Goal: Transaction & Acquisition: Book appointment/travel/reservation

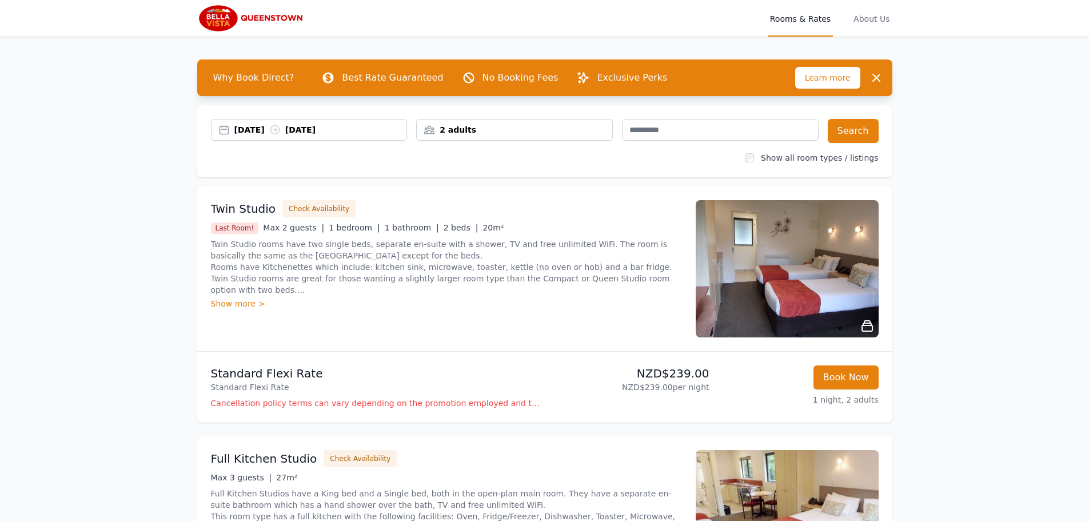
click at [241, 133] on div "[DATE] [DATE]" at bounding box center [320, 129] width 173 height 11
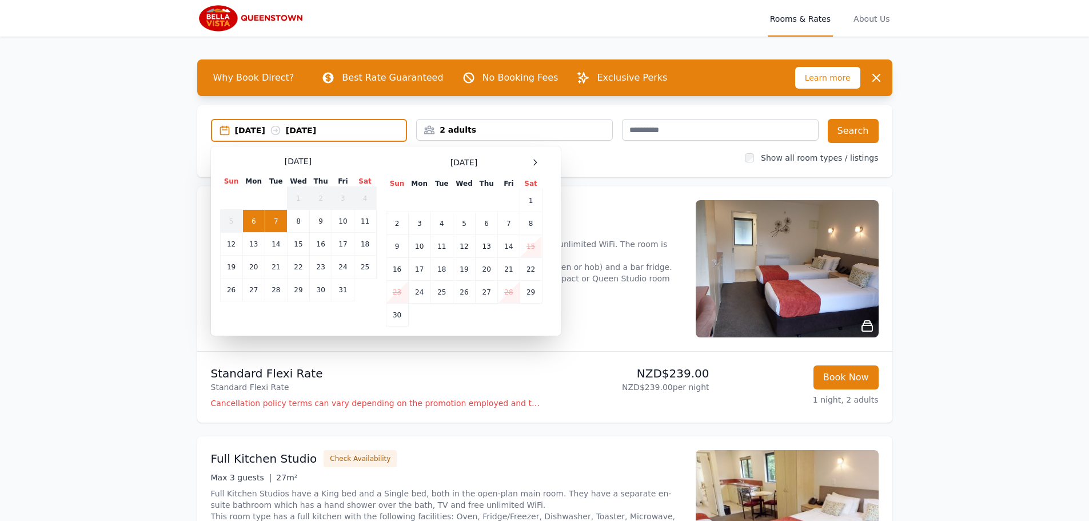
click at [536, 154] on div "Select Dates [DATE] Sun Mon Tue Wed Thu Fri Sat 1 2 3 4 5 6 7 8 9 10 11 12 13 1…" at bounding box center [386, 240] width 350 height 189
click at [536, 155] on div "Select Dates [DATE] Sun Mon Tue Wed Thu Fri Sat 1 2 3 4 5 6 7 8 9 10 11 12 13 1…" at bounding box center [386, 240] width 350 height 189
click at [536, 158] on icon at bounding box center [535, 162] width 9 height 9
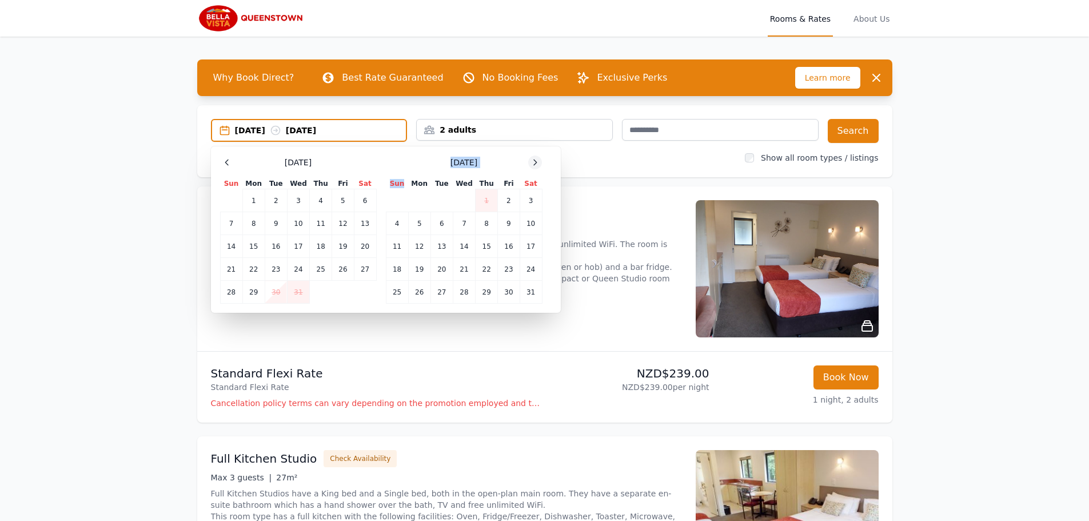
click at [536, 159] on icon at bounding box center [535, 162] width 9 height 9
click at [300, 246] on td "14" at bounding box center [298, 246] width 22 height 23
click at [230, 272] on td "18" at bounding box center [231, 269] width 22 height 23
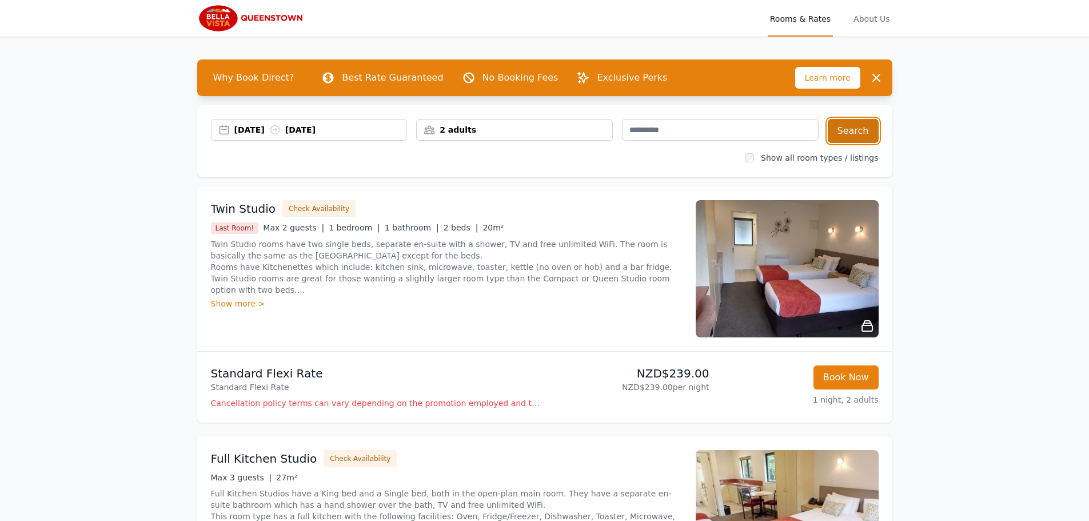
click at [854, 142] on button "Search" at bounding box center [853, 131] width 51 height 24
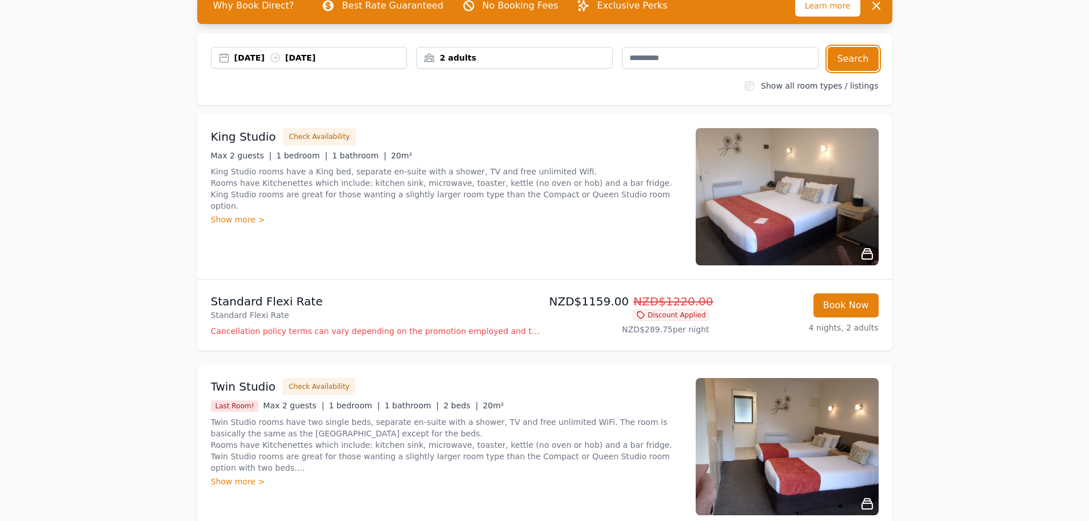
scroll to position [70, 0]
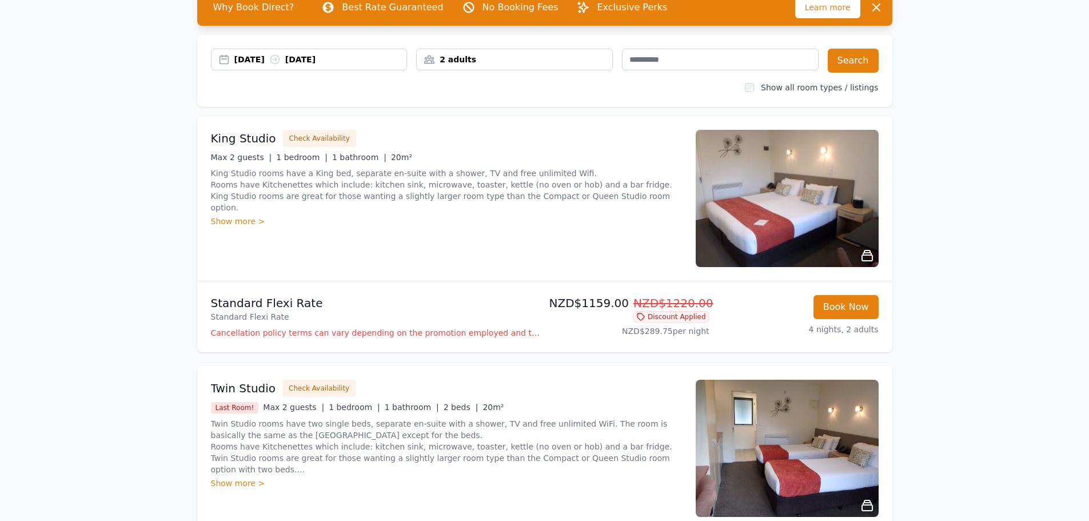
click at [250, 216] on div "Show more >" at bounding box center [446, 221] width 471 height 11
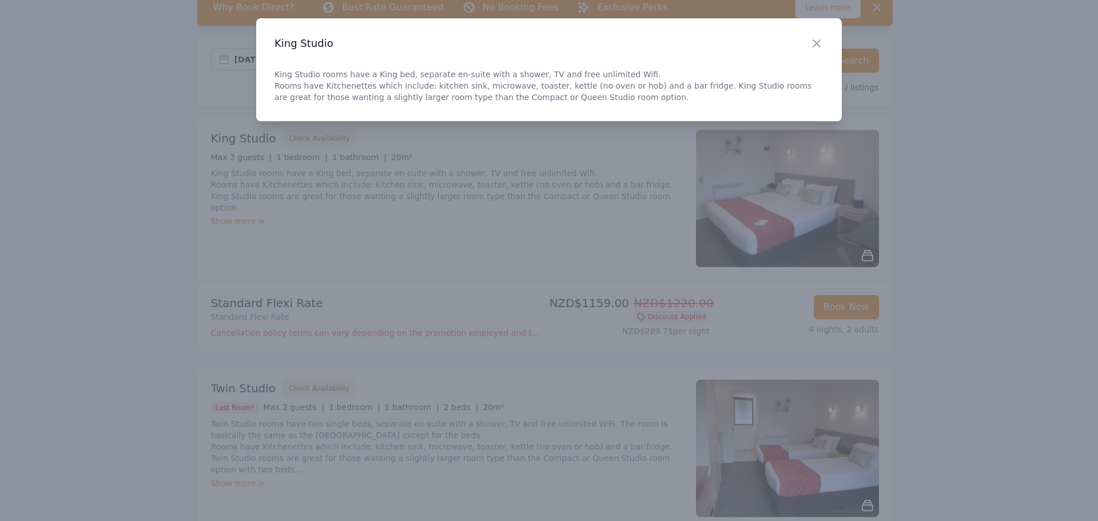
click at [806, 45] on h3 "King Studio" at bounding box center [548, 44] width 549 height 14
click at [815, 38] on icon "button" at bounding box center [817, 44] width 14 height 14
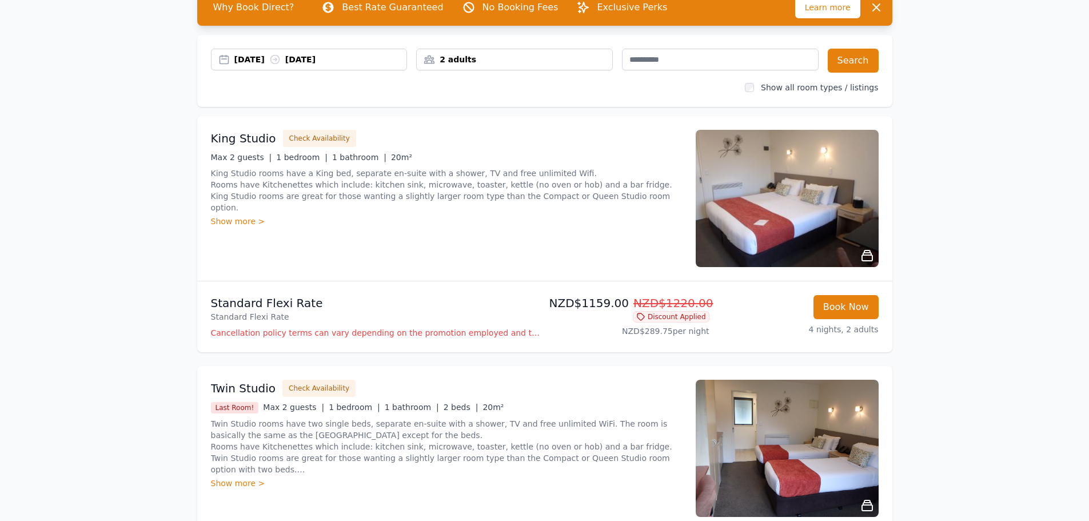
drag, startPoint x: 944, startPoint y: 213, endPoint x: 928, endPoint y: 214, distance: 15.5
click at [944, 213] on div "Open main menu Rooms & Rates About Us Why Book Direct? Best Rate Guaranteed No …" at bounding box center [544, 341] width 1089 height 822
click at [799, 205] on img at bounding box center [787, 198] width 183 height 137
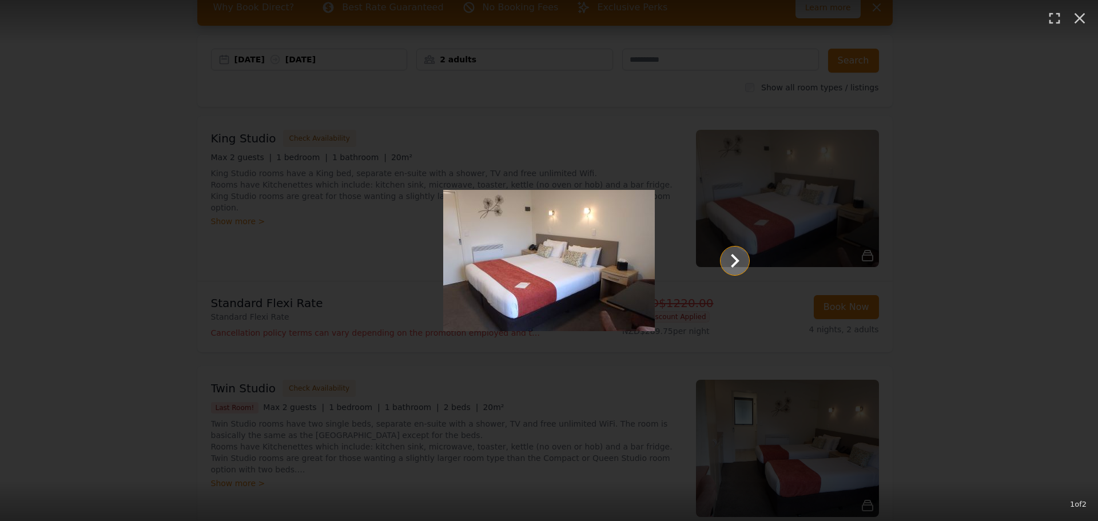
click at [738, 257] on icon "Show slide 2 of 2" at bounding box center [734, 260] width 27 height 27
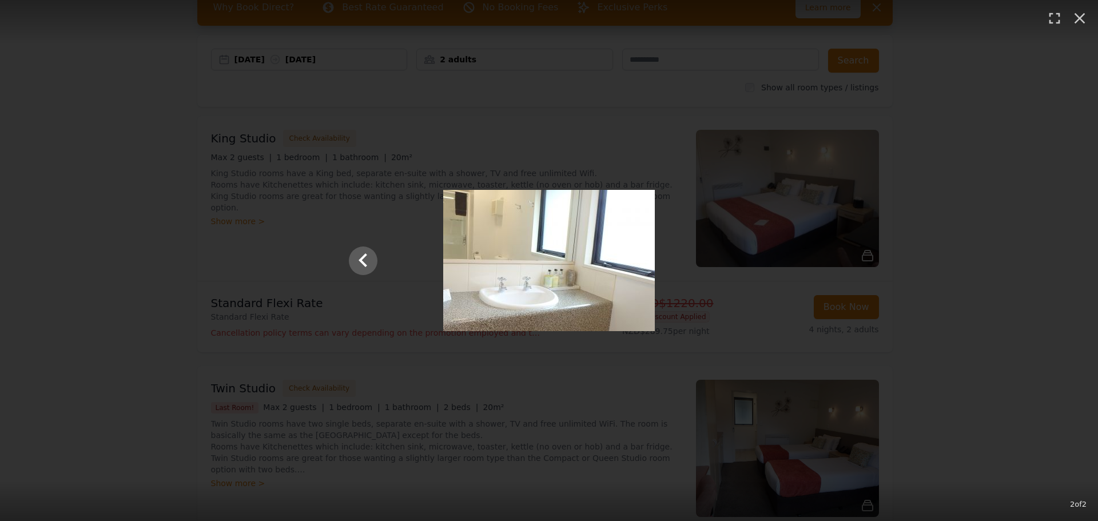
click at [346, 253] on div at bounding box center [548, 260] width 423 height 141
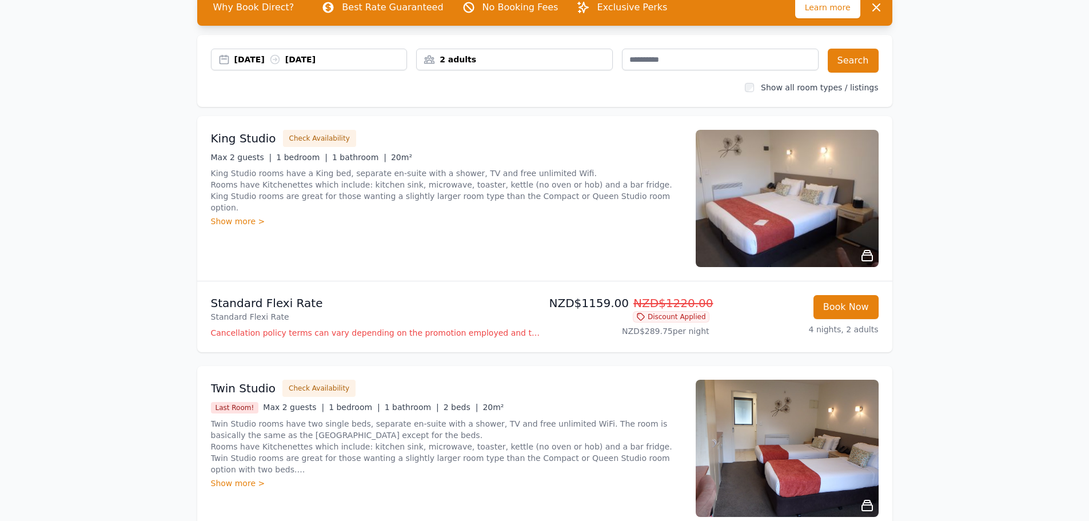
drag, startPoint x: 986, startPoint y: 231, endPoint x: 986, endPoint y: 237, distance: 6.3
click at [986, 237] on div "Open main menu Rooms & Rates About Us Why Book Direct? Best Rate Guaranteed No …" at bounding box center [544, 341] width 1089 height 822
